Goal: Task Accomplishment & Management: Complete application form

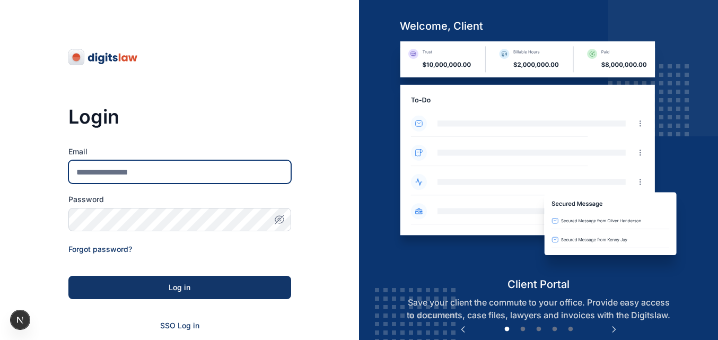
click at [196, 179] on input "Email" at bounding box center [179, 171] width 223 height 23
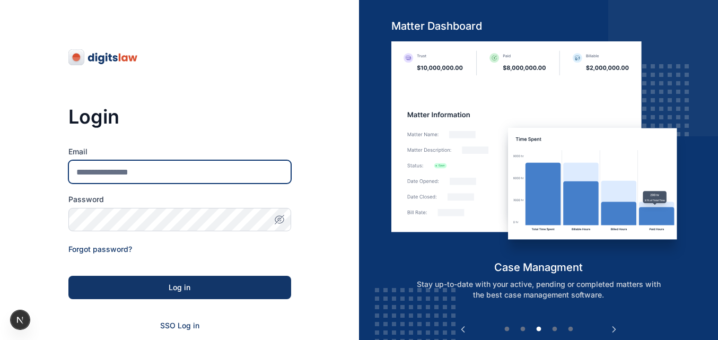
type input "**********"
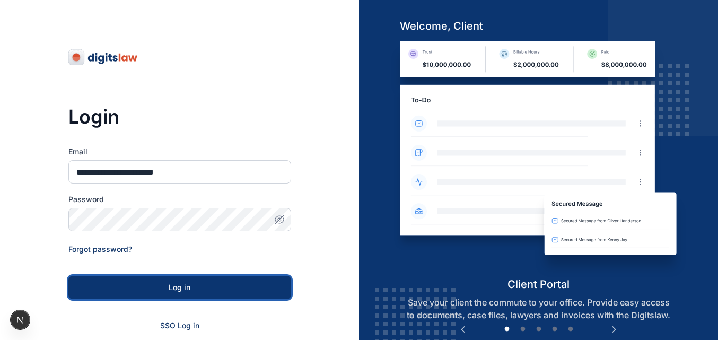
click at [185, 296] on button "Log in" at bounding box center [179, 287] width 223 height 23
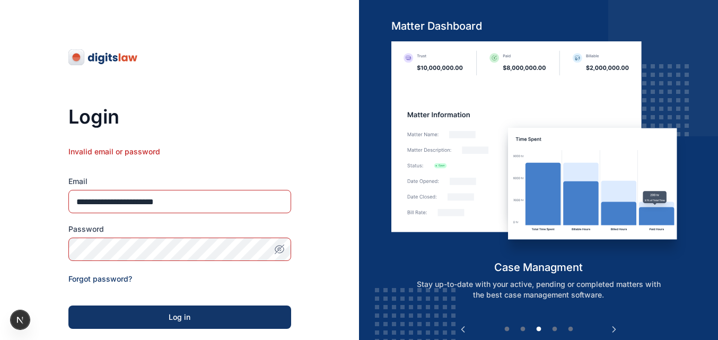
click at [283, 250] on icon "button" at bounding box center [281, 250] width 6 height 5
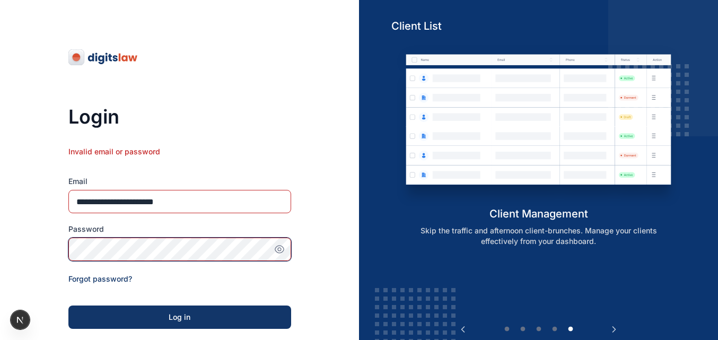
click at [68, 306] on button "Log in" at bounding box center [179, 317] width 223 height 23
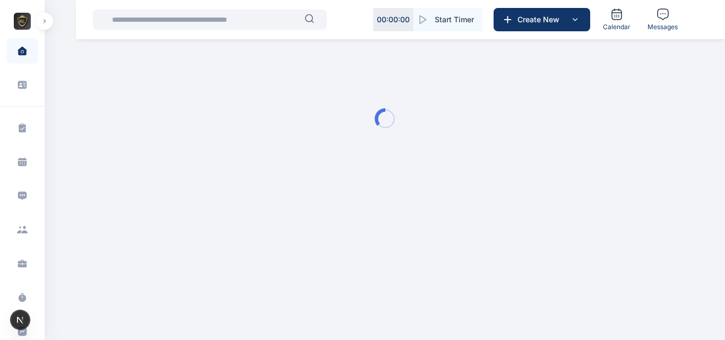
click at [50, 23] on button "button" at bounding box center [44, 21] width 17 height 17
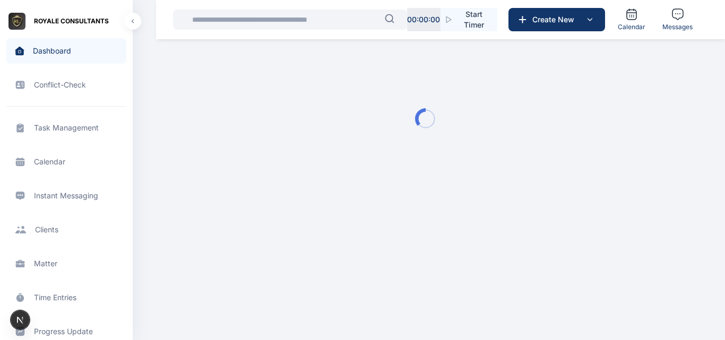
click at [49, 264] on span "Matter matter matter" at bounding box center [66, 263] width 120 height 25
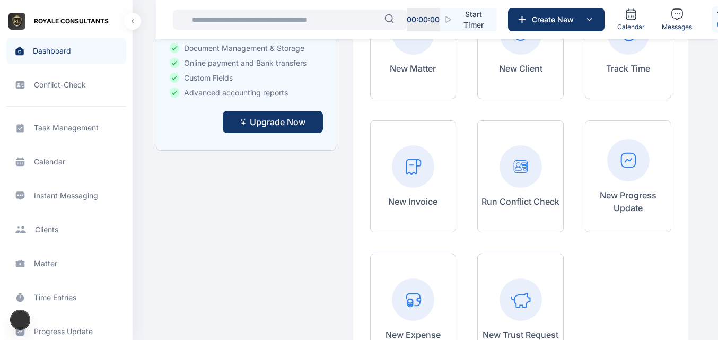
scroll to position [256, 0]
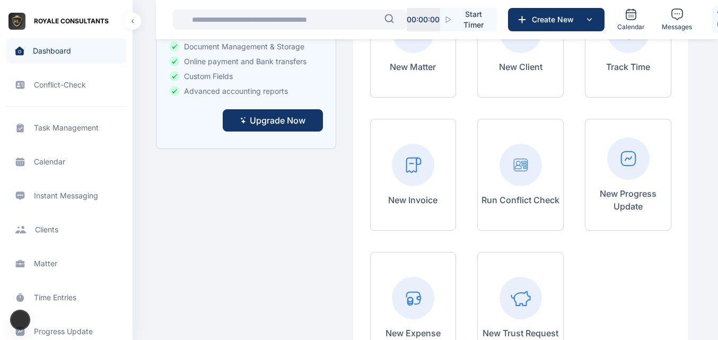
click at [44, 263] on span "Matter matter matter" at bounding box center [66, 263] width 120 height 25
click at [56, 261] on span "Matter matter matter" at bounding box center [66, 263] width 120 height 25
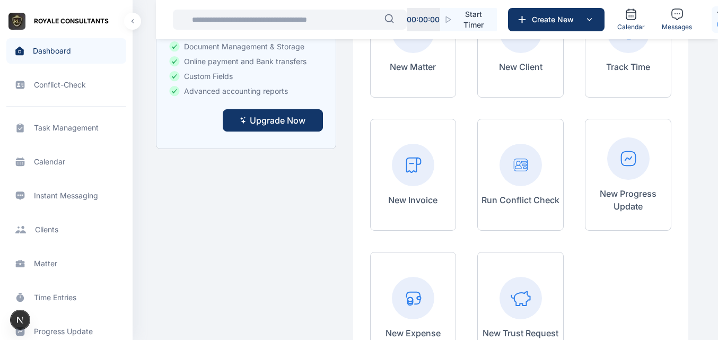
click at [56, 261] on span "Matter matter matter" at bounding box center [66, 263] width 120 height 25
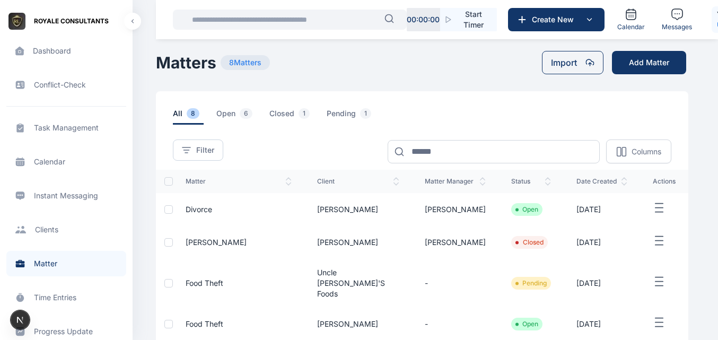
click at [653, 205] on icon "button" at bounding box center [659, 208] width 13 height 13
click at [633, 221] on span "Edit" at bounding box center [630, 220] width 13 height 11
click at [625, 219] on span "Edit" at bounding box center [630, 220] width 13 height 11
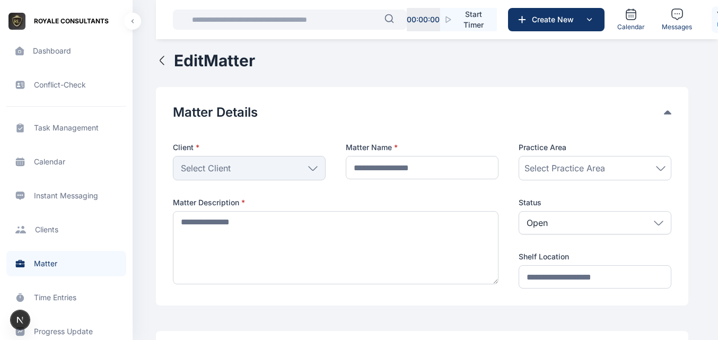
type input "*******"
type textarea "**********"
